Goal: Check status: Check status

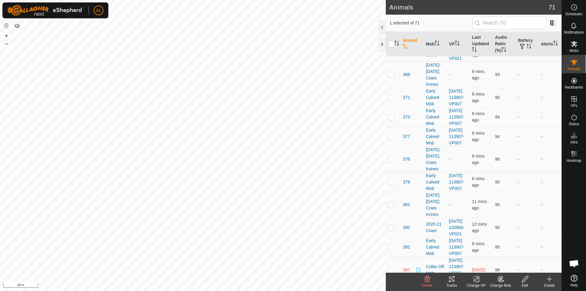
scroll to position [366, 0]
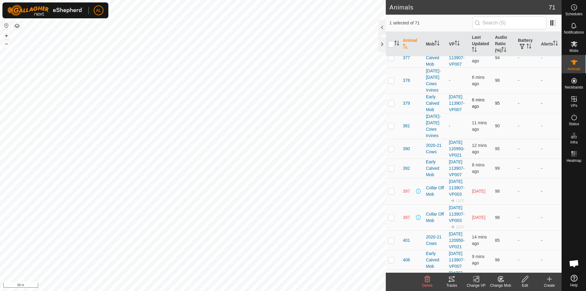
click at [394, 106] on p-checkbox at bounding box center [391, 103] width 6 height 5
checkbox input "true"
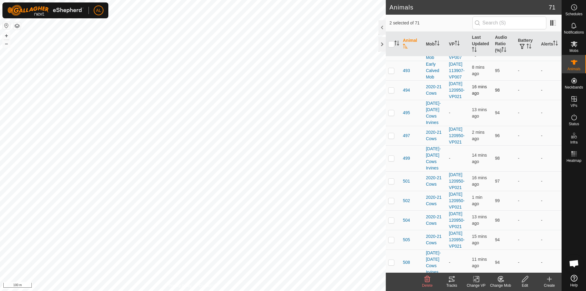
scroll to position [1312, 0]
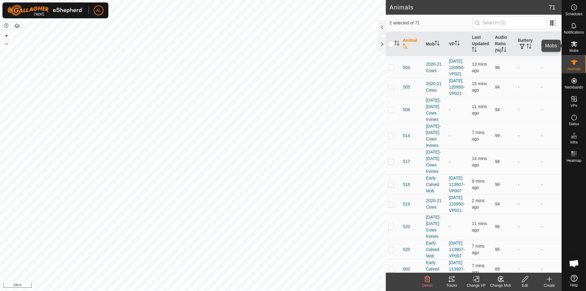
click at [575, 42] on icon at bounding box center [574, 44] width 7 height 6
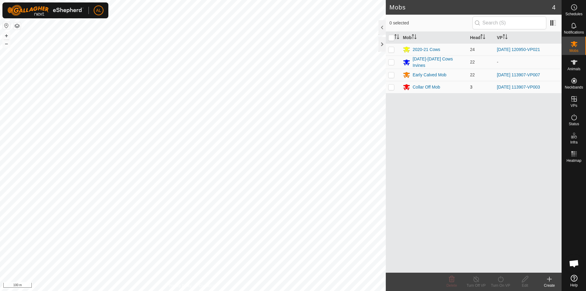
click at [395, 82] on td at bounding box center [393, 87] width 15 height 12
click at [395, 83] on td at bounding box center [393, 87] width 15 height 12
checkbox input "false"
click at [422, 84] on div "Collar Off Mob" at bounding box center [426, 87] width 27 height 6
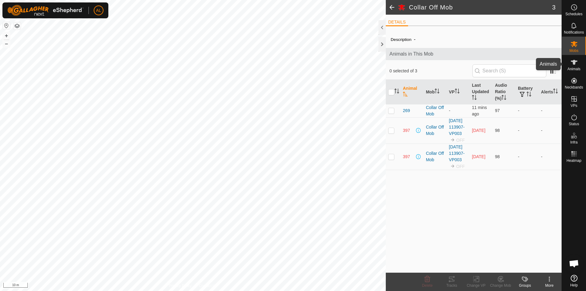
click at [581, 67] on div "Animals" at bounding box center [574, 64] width 24 height 18
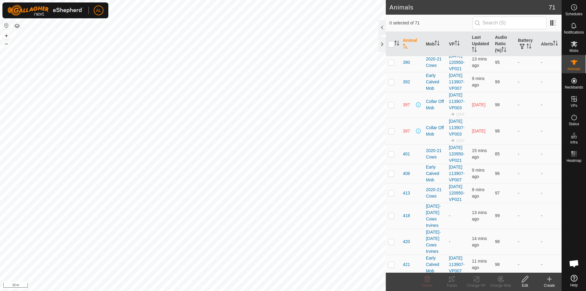
scroll to position [458, 0]
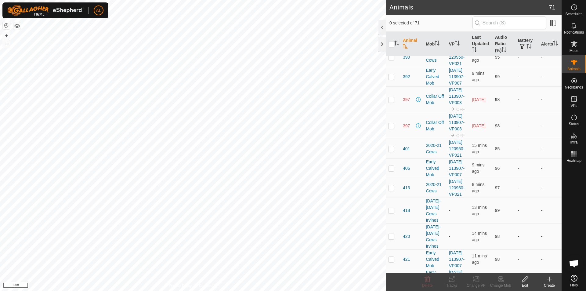
click at [390, 102] on p-checkbox at bounding box center [391, 99] width 6 height 5
checkbox input "true"
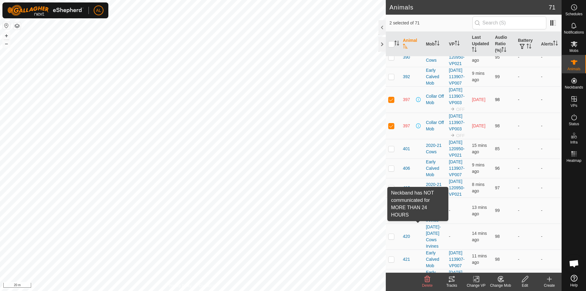
click at [416, 102] on span at bounding box center [418, 99] width 5 height 5
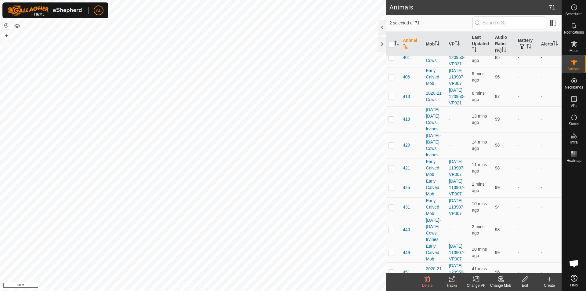
scroll to position [549, 0]
click at [456, 276] on tracks-svg-icon at bounding box center [451, 278] width 24 height 7
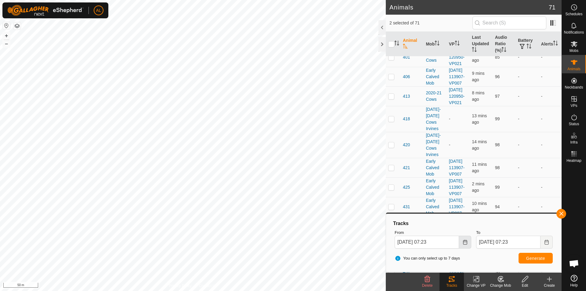
click at [466, 242] on icon "Choose Date" at bounding box center [465, 242] width 5 height 5
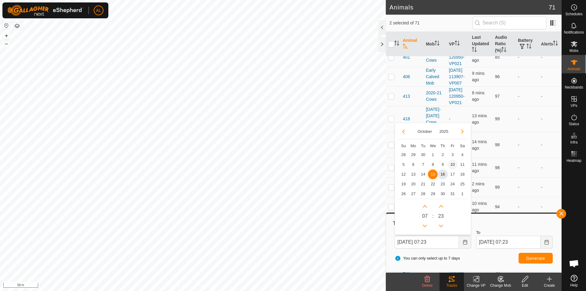
click at [453, 166] on span "10" at bounding box center [453, 165] width 10 height 10
type input "[DATE] 07:23"
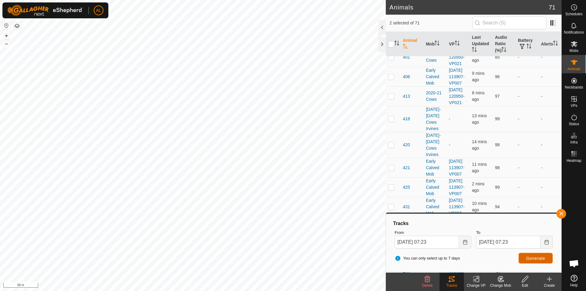
click at [531, 259] on span "Generate" at bounding box center [535, 258] width 19 height 5
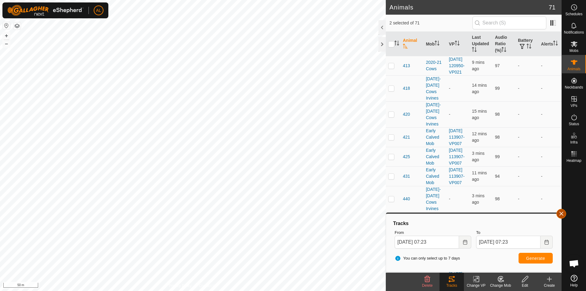
click at [563, 211] on button "button" at bounding box center [561, 214] width 10 height 10
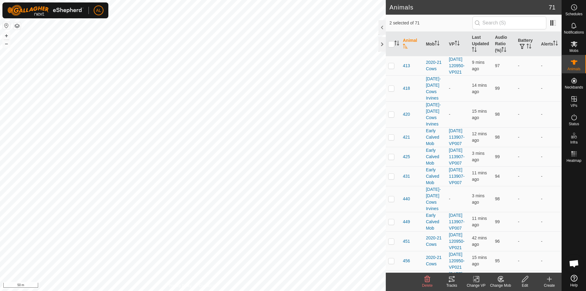
checkbox input "false"
checkbox input "true"
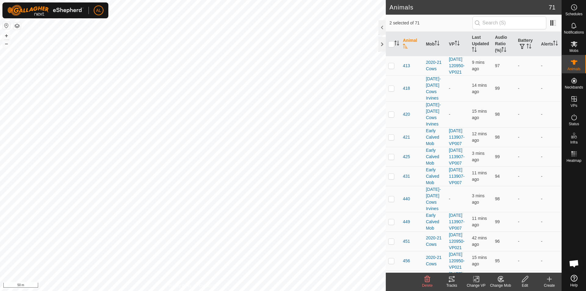
checkbox input "true"
checkbox input "false"
click at [578, 45] on es-mob-svg-icon at bounding box center [574, 44] width 11 height 10
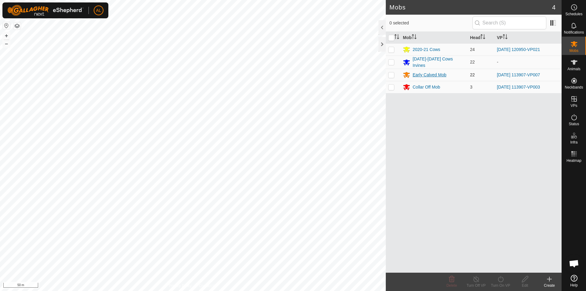
click at [417, 73] on div "Early Calved Mob" at bounding box center [430, 75] width 34 height 6
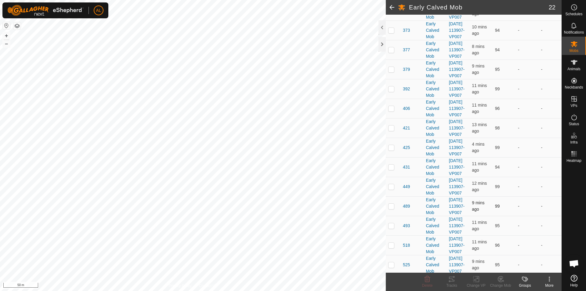
scroll to position [219, 0]
click at [579, 63] on es-animals-svg-icon at bounding box center [574, 62] width 11 height 10
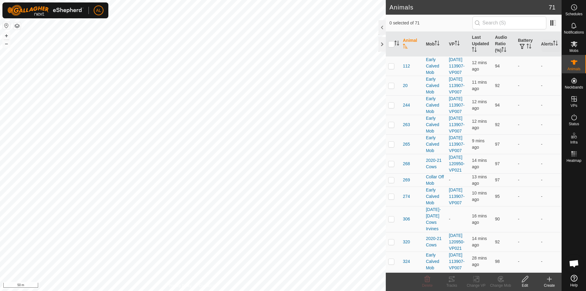
click at [575, 48] on es-mob-svg-icon at bounding box center [574, 44] width 11 height 10
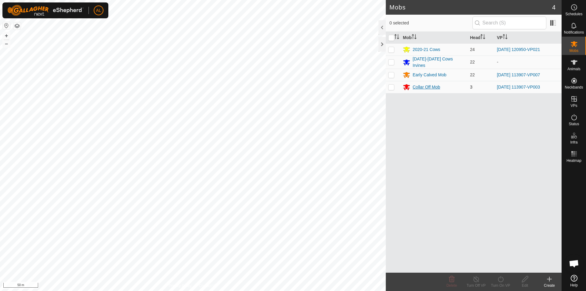
click at [416, 90] on div "Collar Off Mob" at bounding box center [434, 86] width 62 height 7
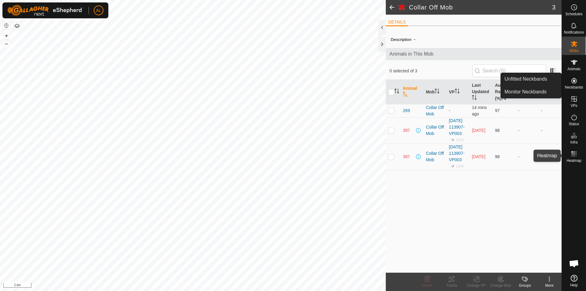
click at [580, 157] on div "Heatmap" at bounding box center [574, 155] width 24 height 18
